Goal: Transaction & Acquisition: Download file/media

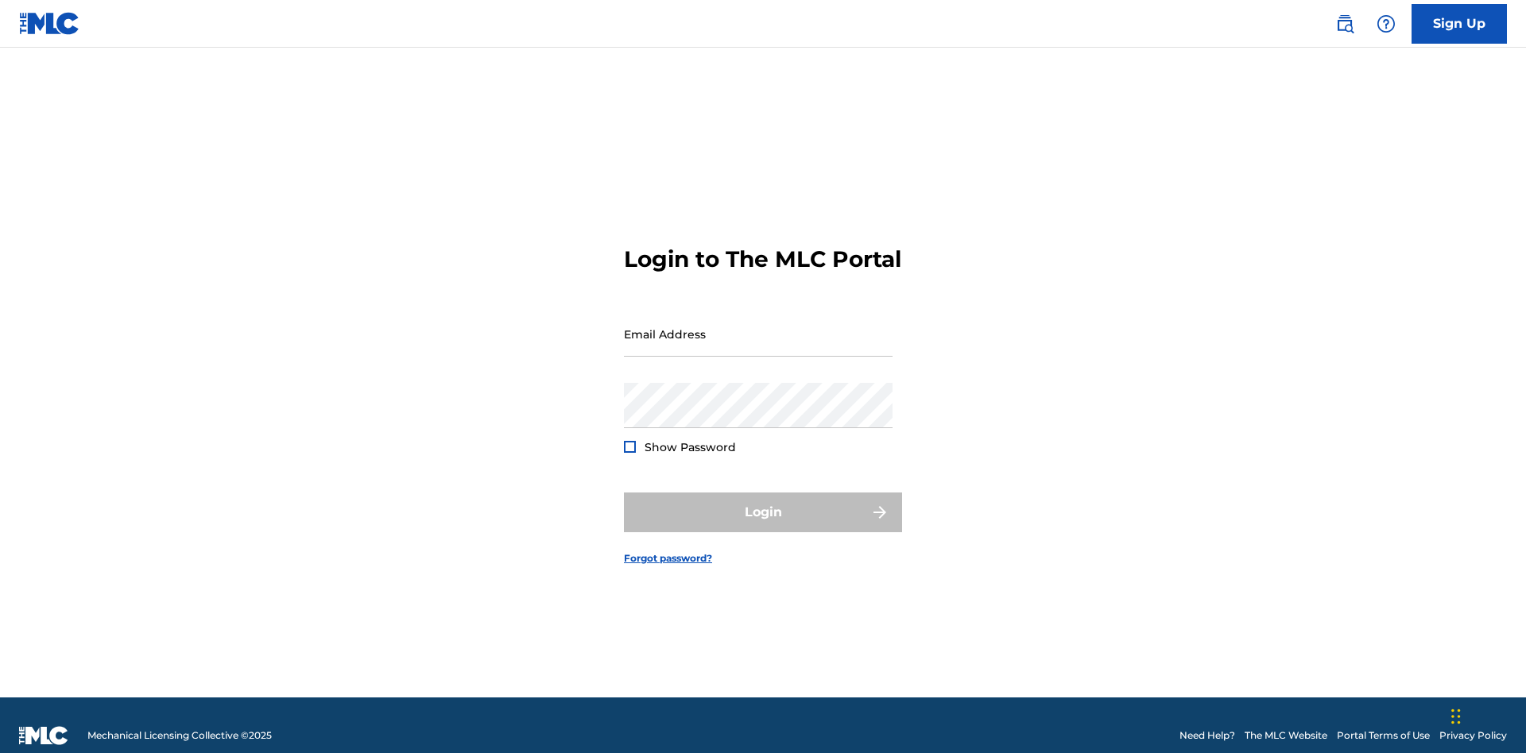
scroll to position [21, 0]
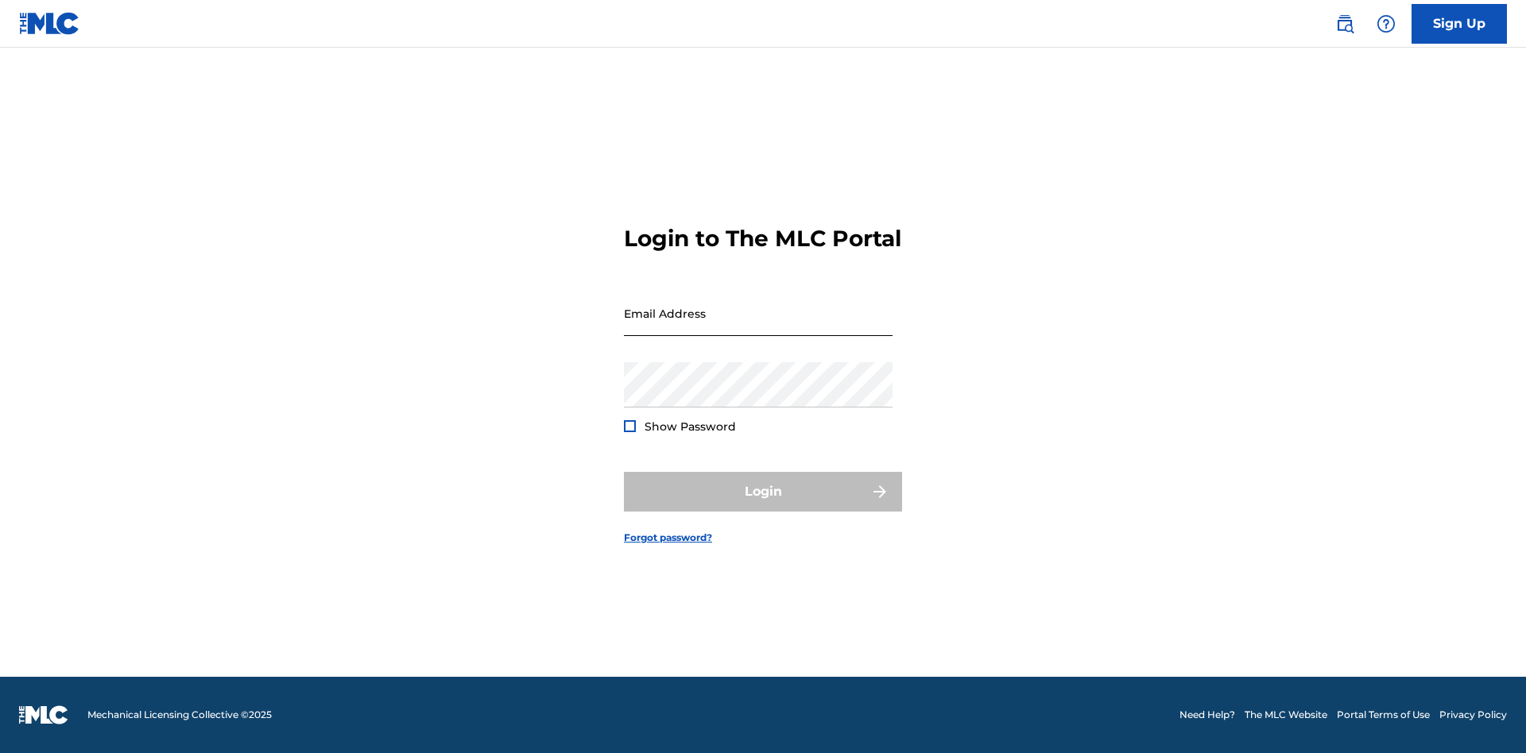
click at [758, 327] on input "Email Address" at bounding box center [758, 313] width 269 height 45
type input "[EMAIL_ADDRESS][DOMAIN_NAME]"
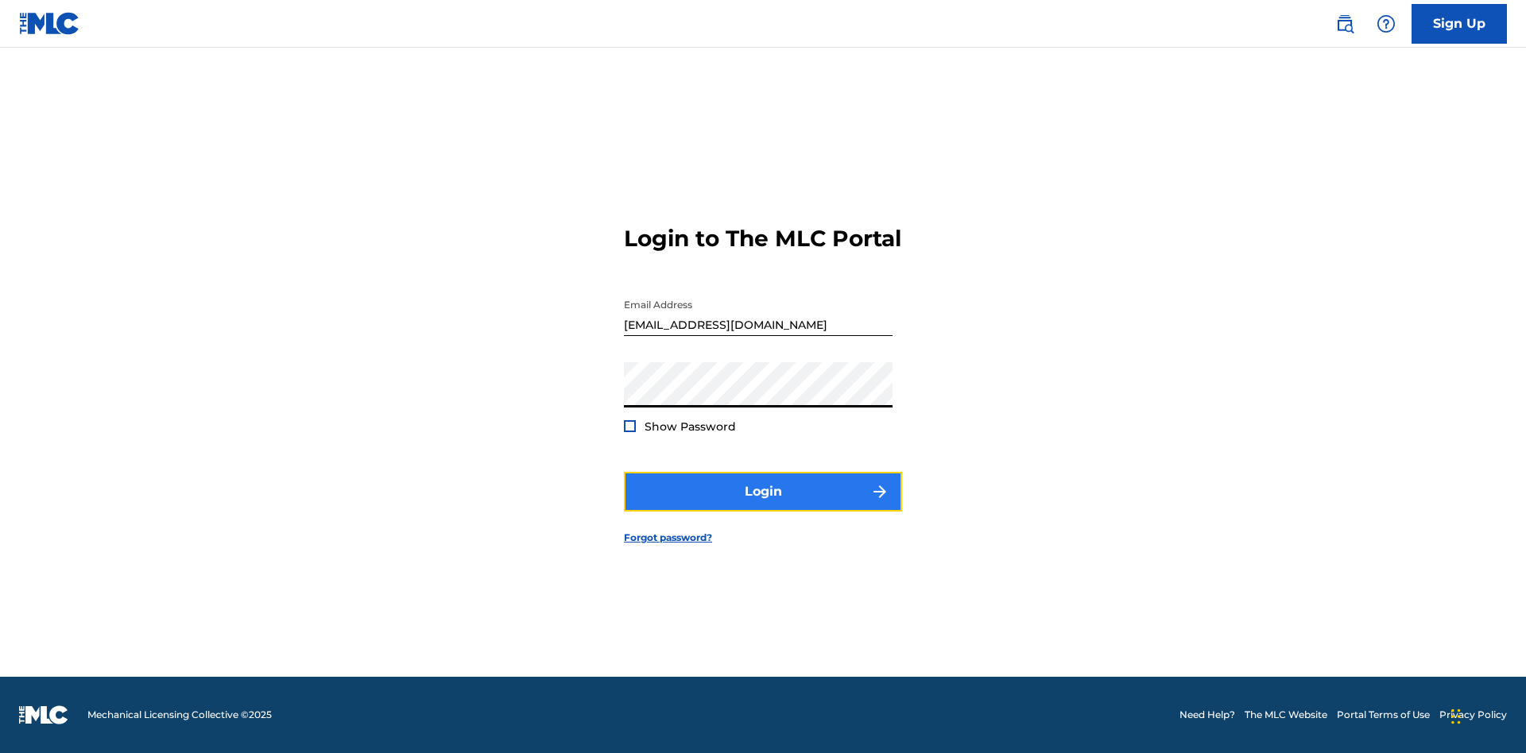
click at [763, 505] on button "Login" at bounding box center [763, 492] width 278 height 40
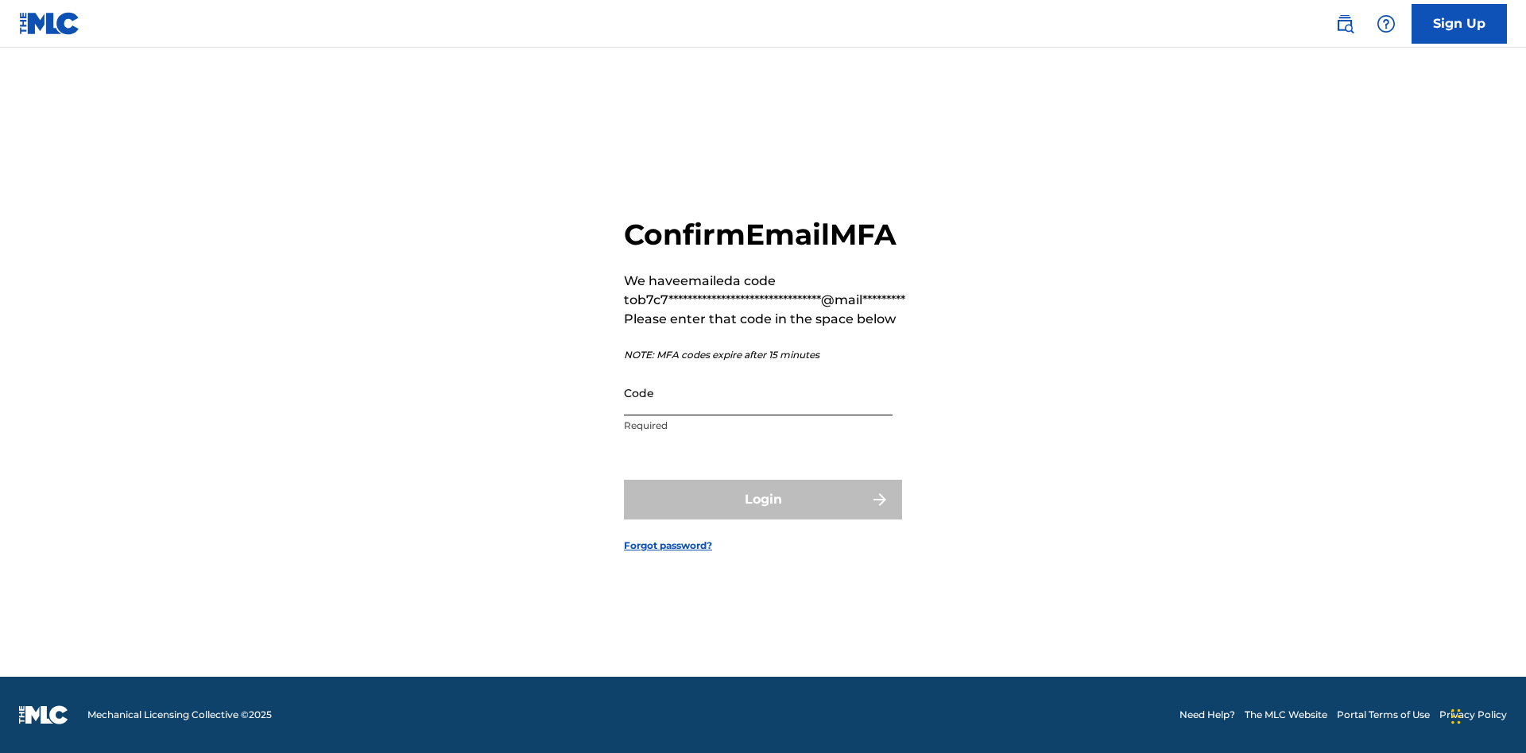
click at [758, 393] on input "Code" at bounding box center [758, 392] width 269 height 45
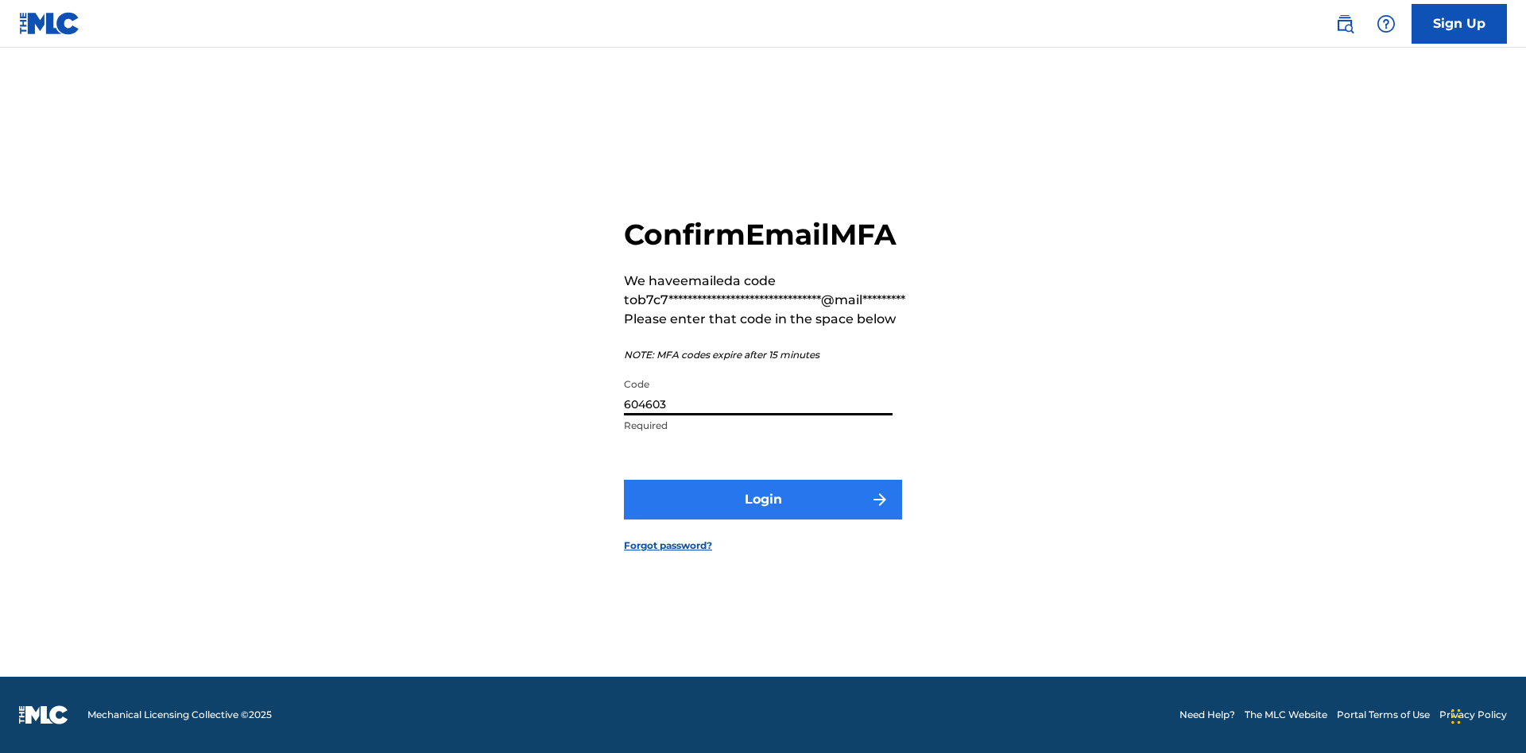
type input "604603"
click at [763, 499] on button "Login" at bounding box center [763, 500] width 278 height 40
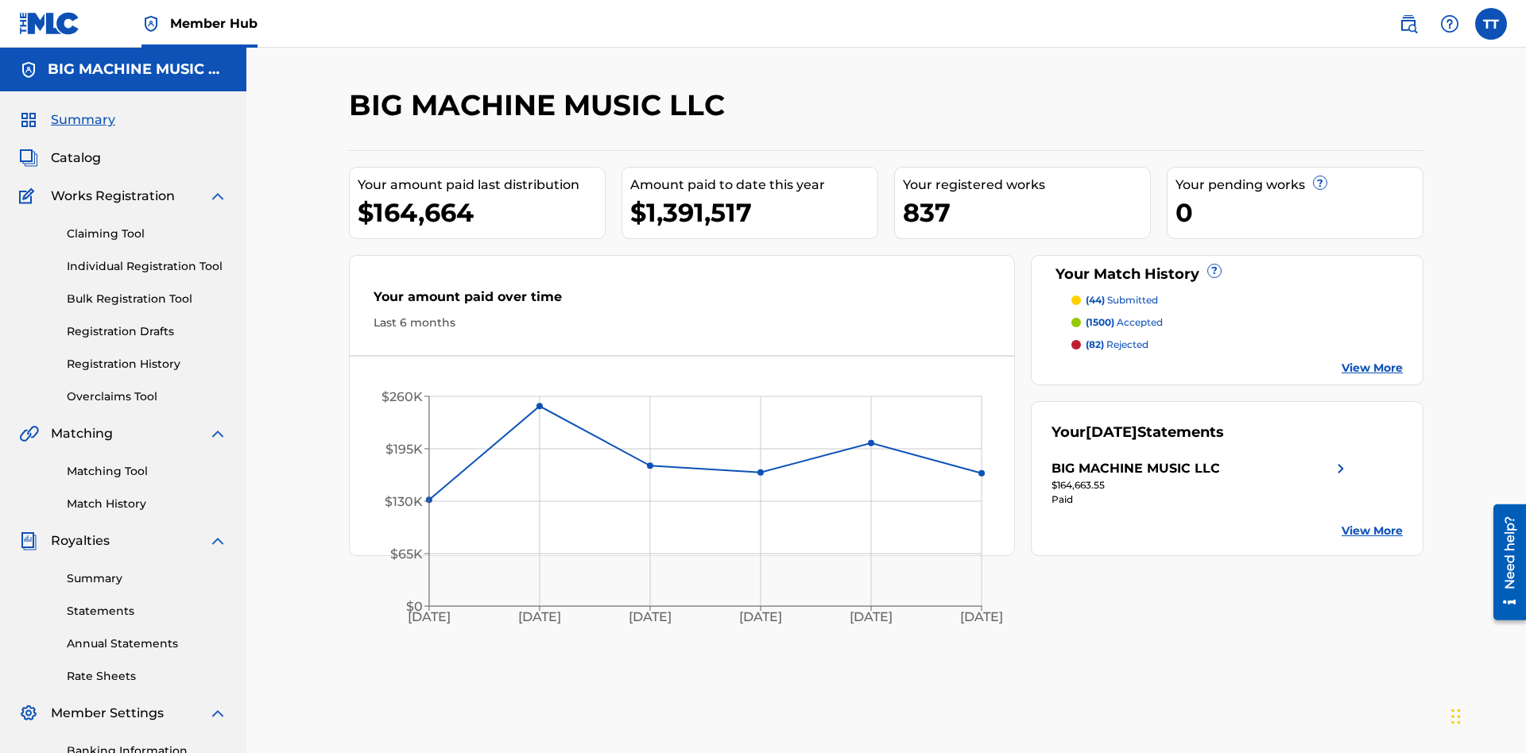
scroll to position [232, 0]
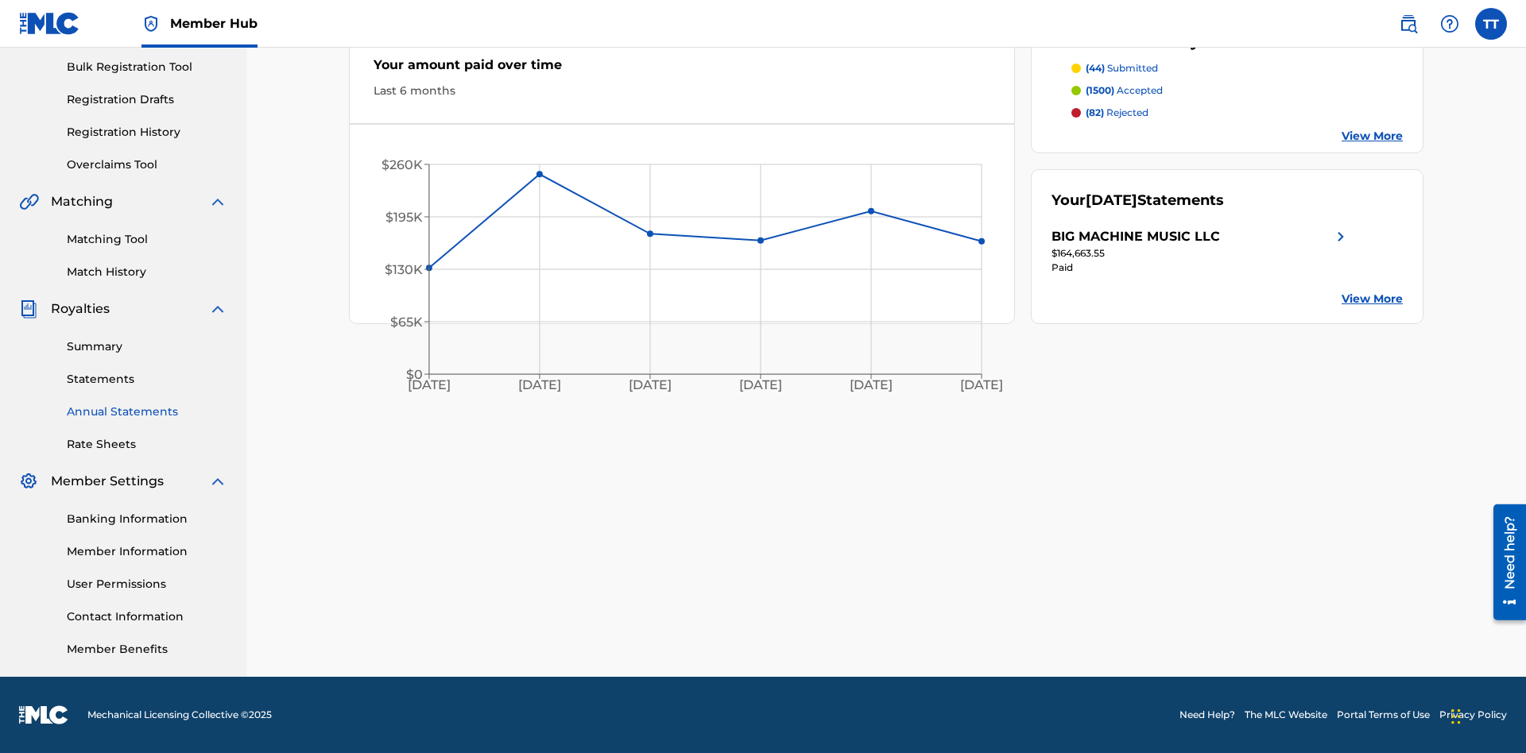
click at [147, 412] on link "Annual Statements" at bounding box center [147, 412] width 161 height 17
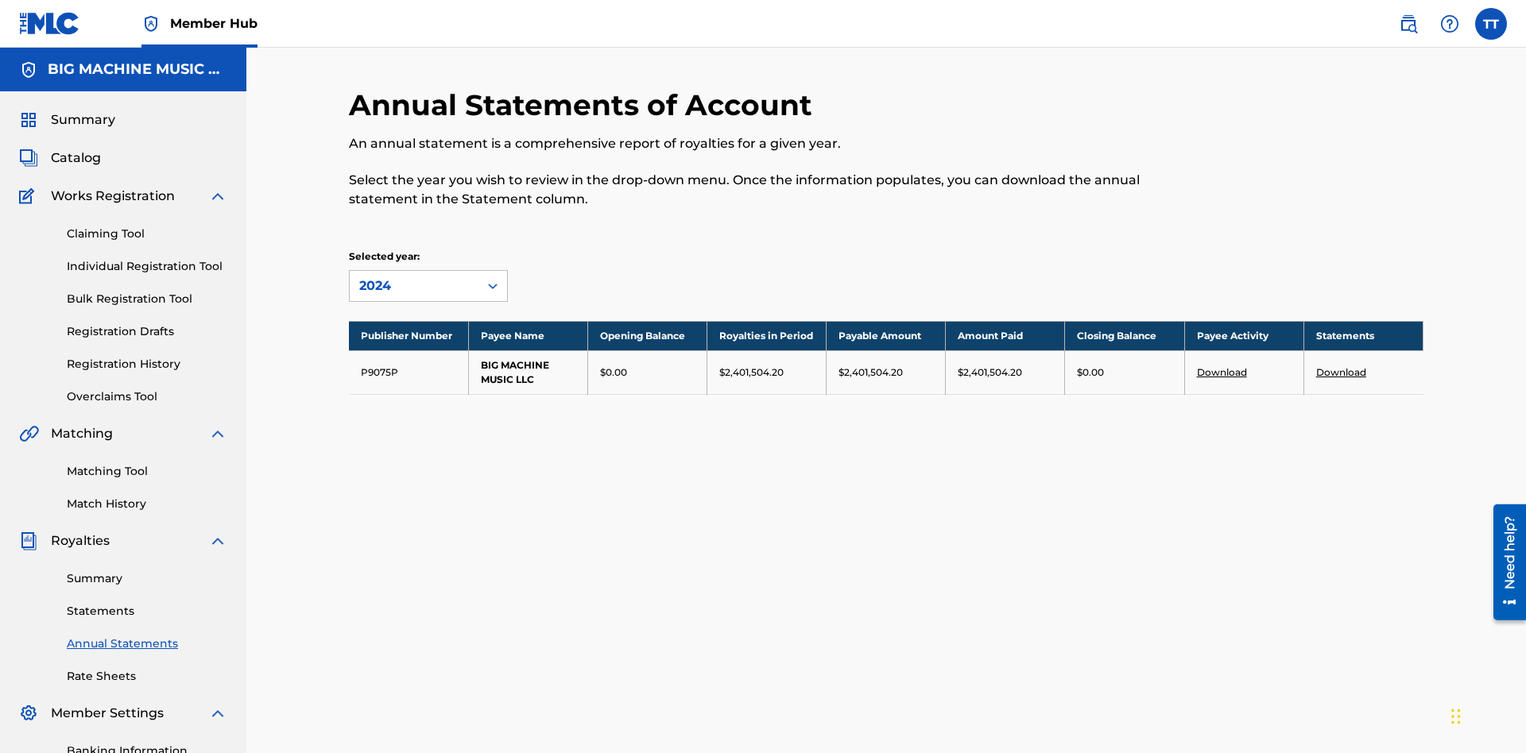
scroll to position [181, 0]
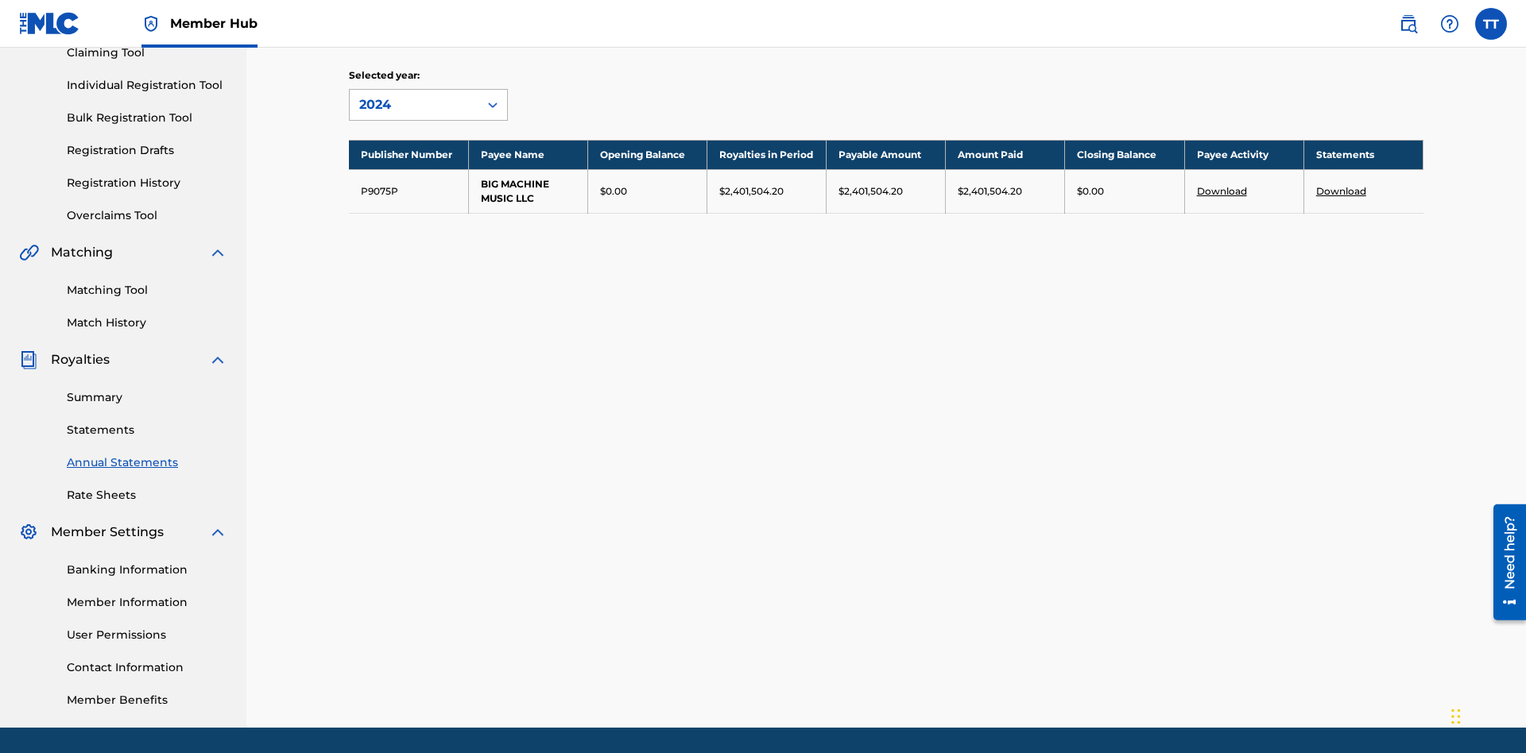
click at [414, 105] on div "2024" at bounding box center [414, 104] width 110 height 19
click at [428, 220] on div "2022" at bounding box center [428, 220] width 157 height 40
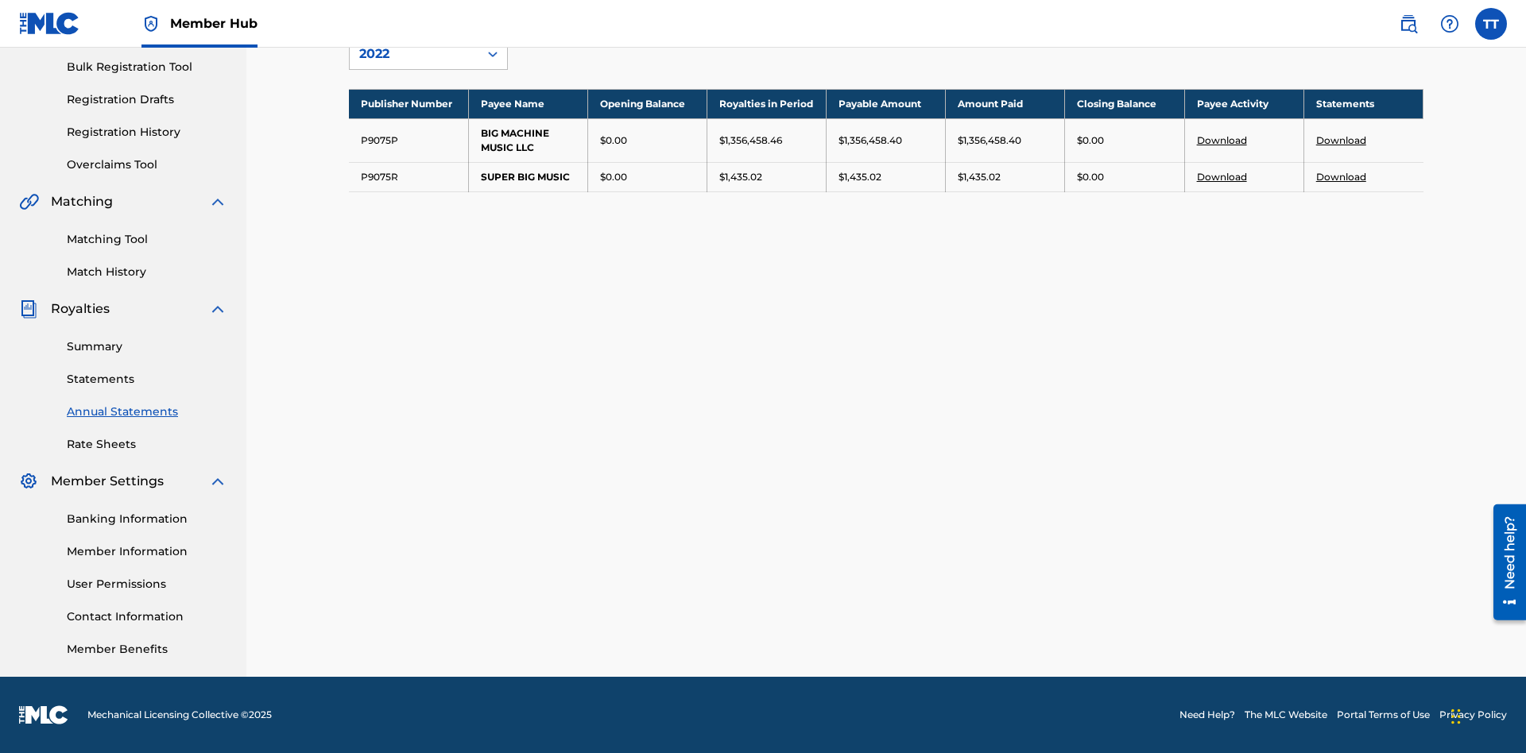
click at [1341, 176] on link "Download" at bounding box center [1341, 177] width 50 height 12
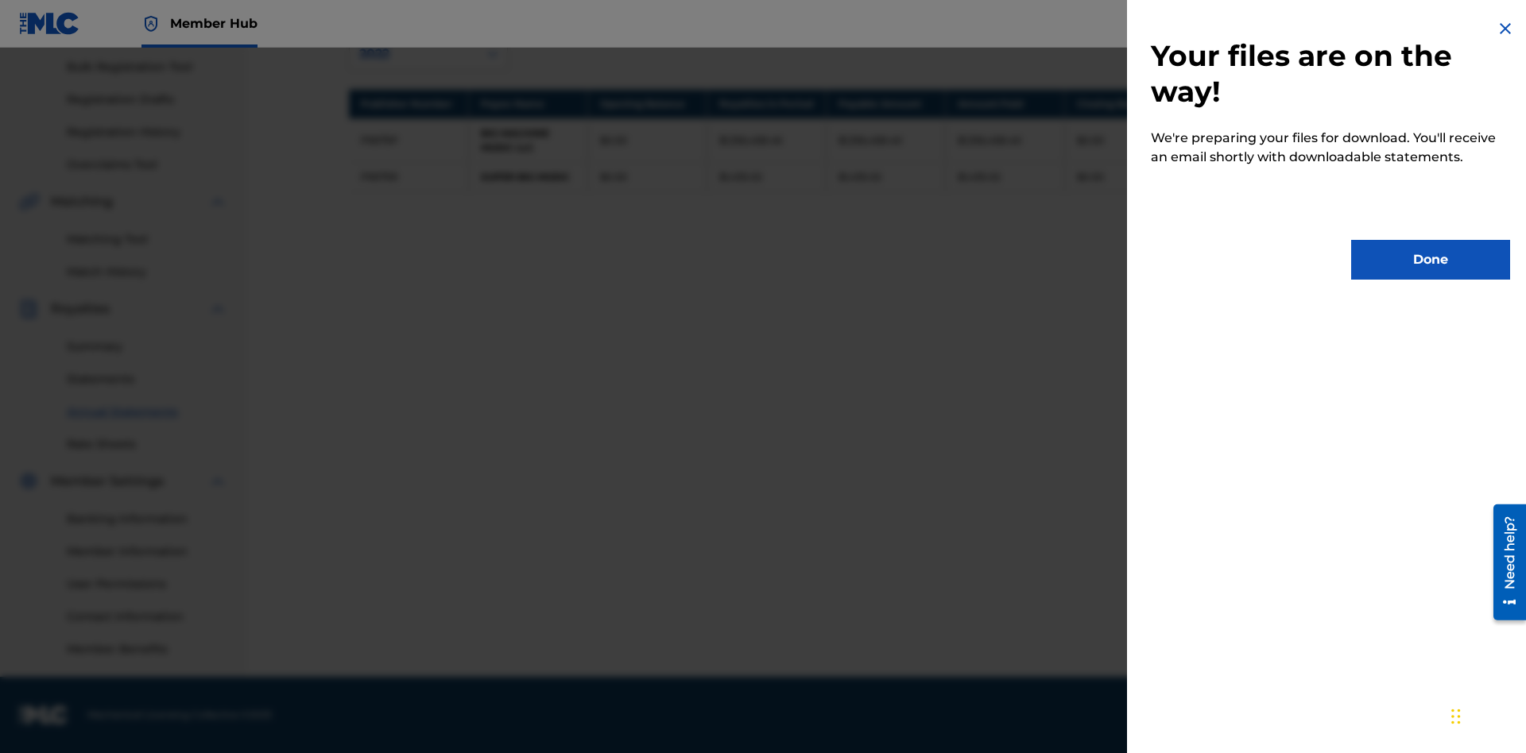
scroll to position [0, 0]
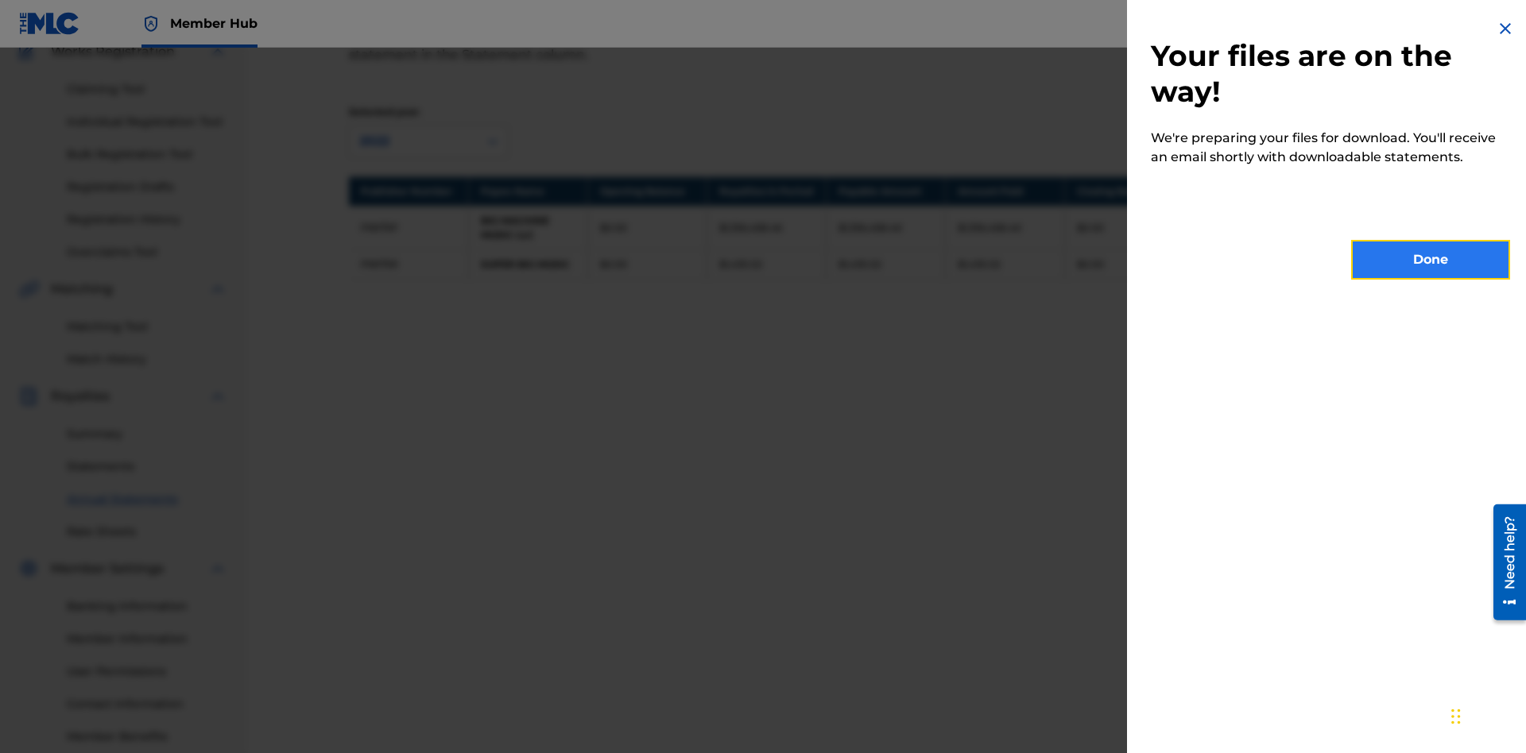
click at [1430, 260] on button "Done" at bounding box center [1430, 260] width 159 height 40
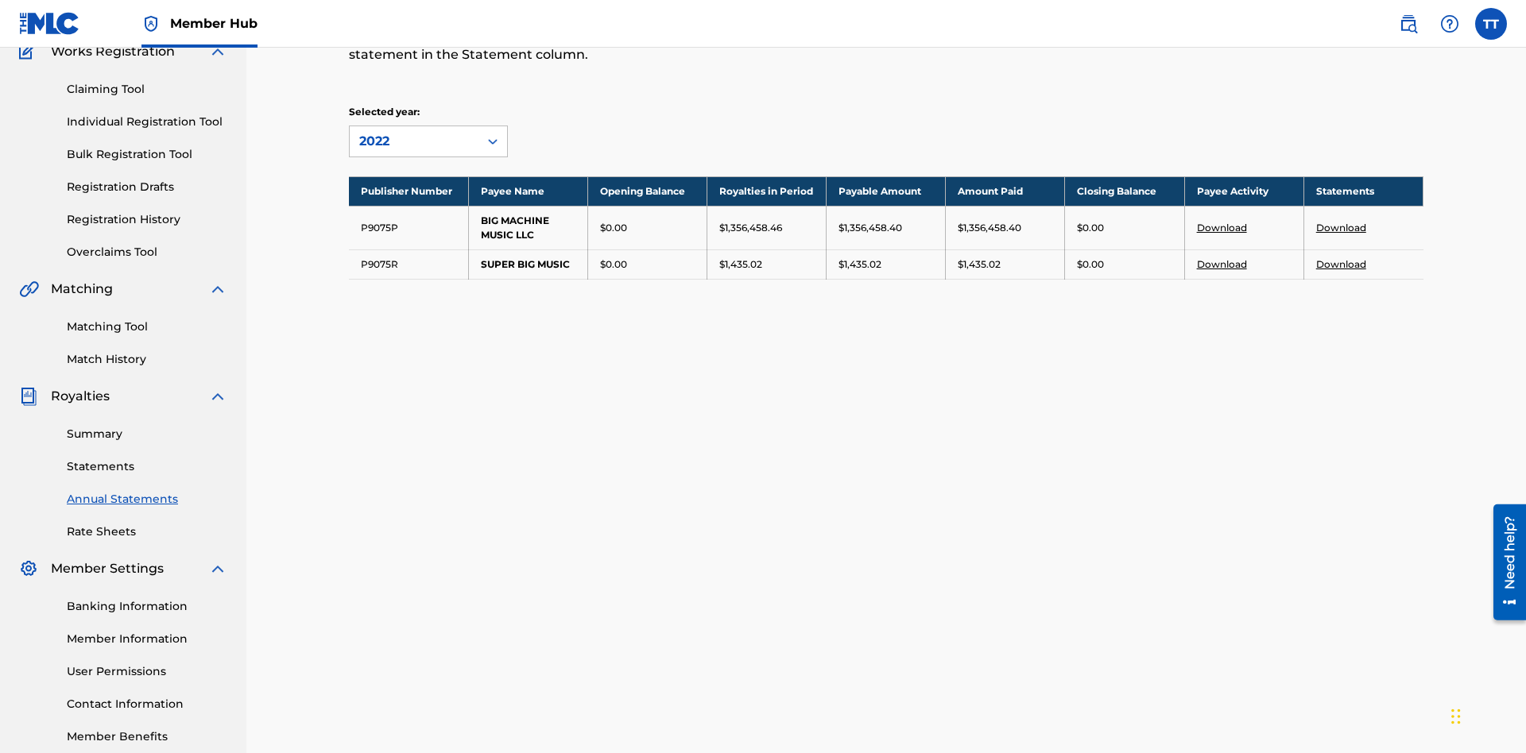
scroll to position [232, 0]
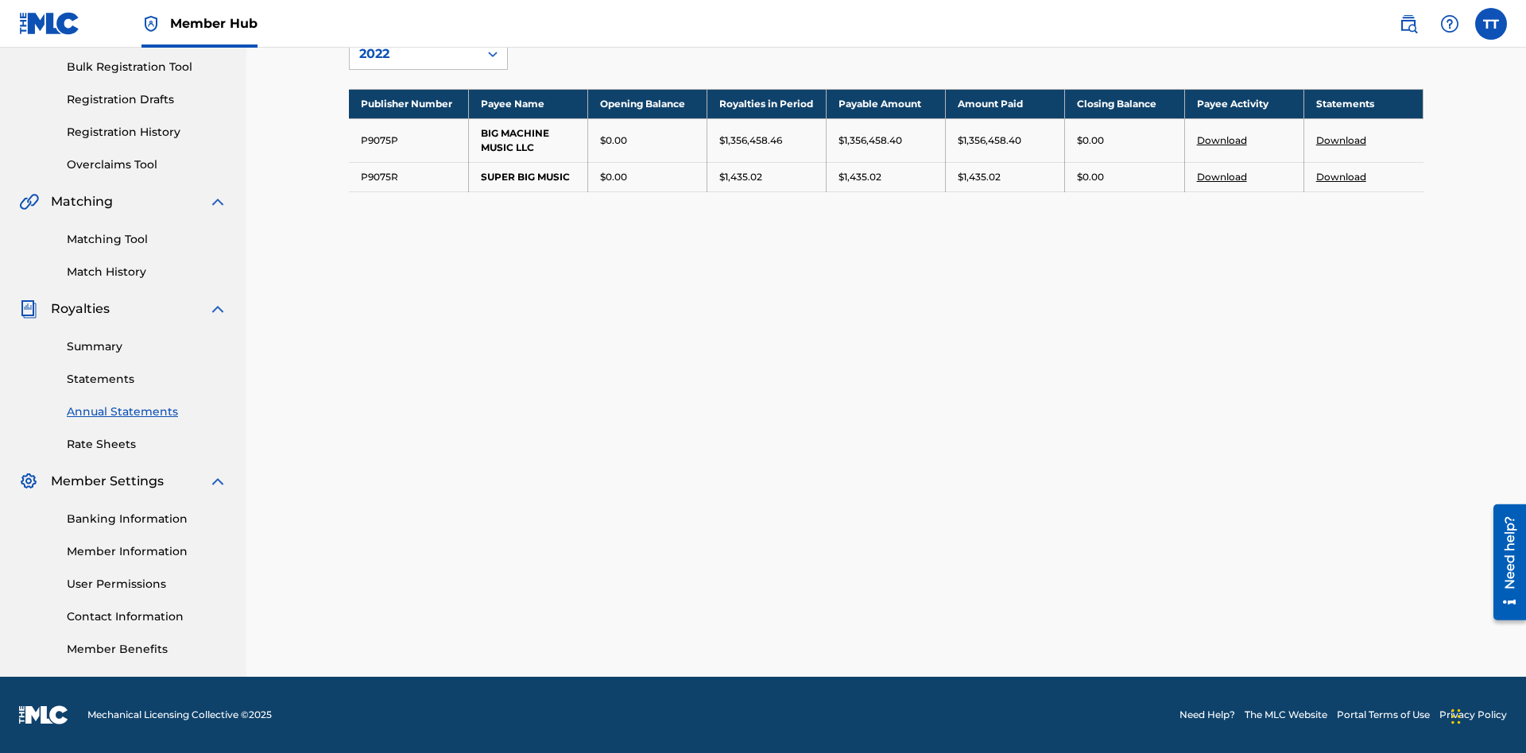
click at [1341, 140] on link "Download" at bounding box center [1341, 140] width 50 height 12
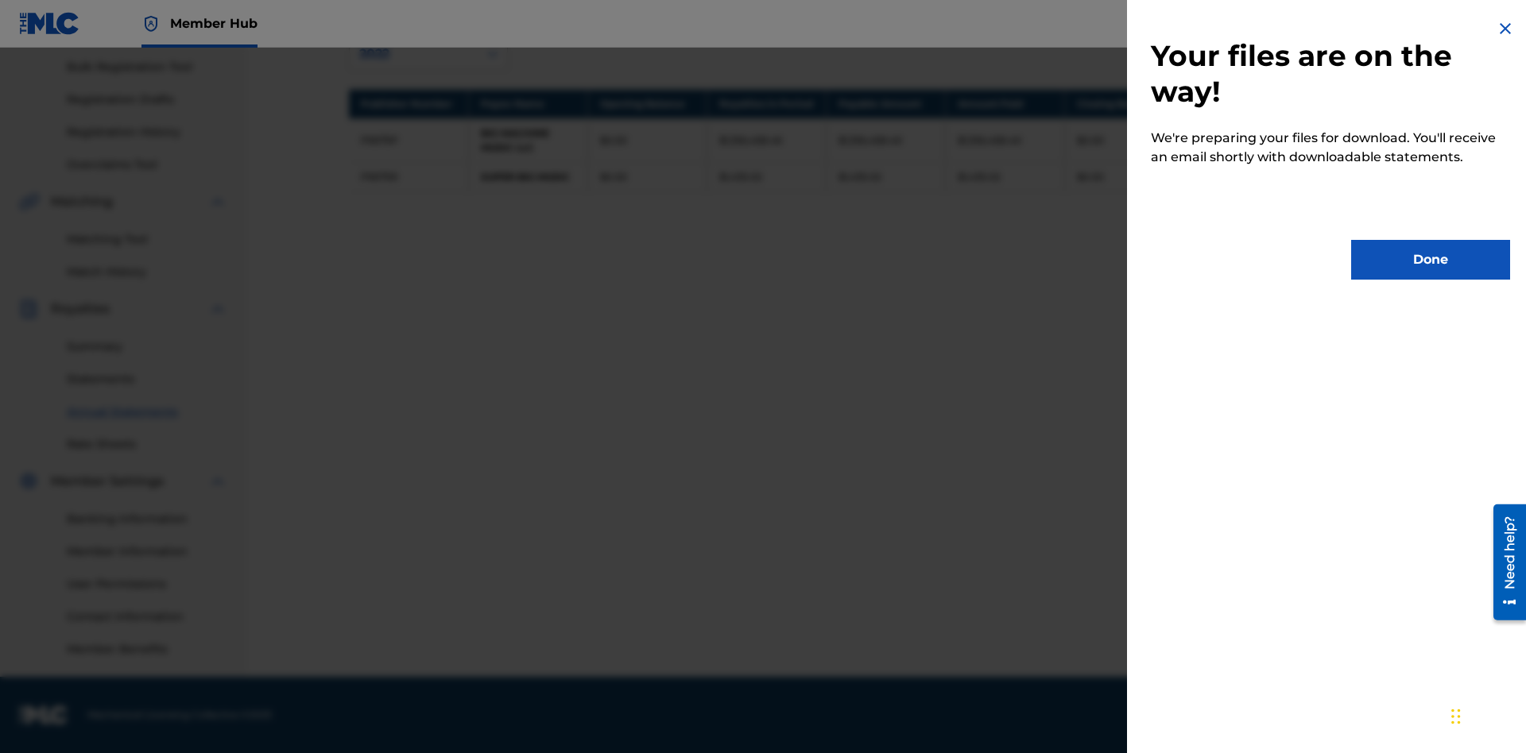
scroll to position [0, 0]
